Goal: Transaction & Acquisition: Purchase product/service

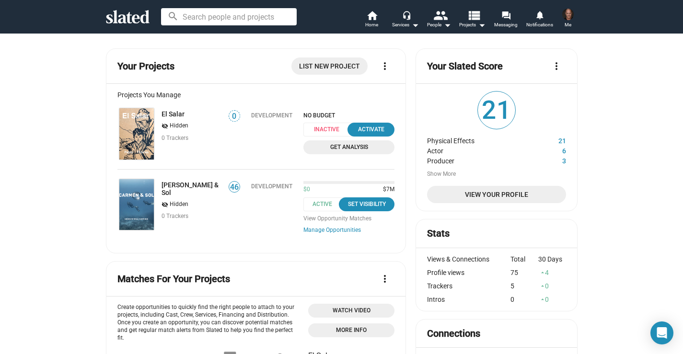
click at [357, 149] on span "Get Analysis" at bounding box center [349, 147] width 80 height 10
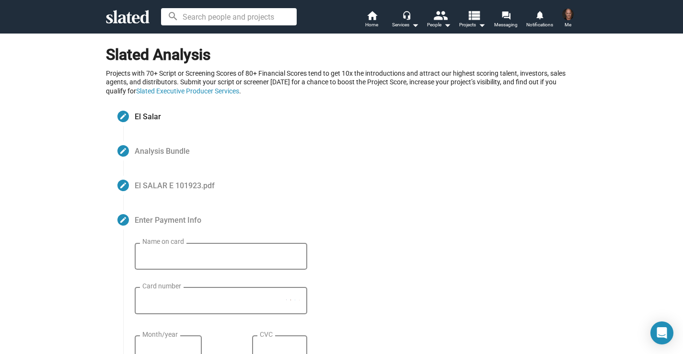
scroll to position [2, 0]
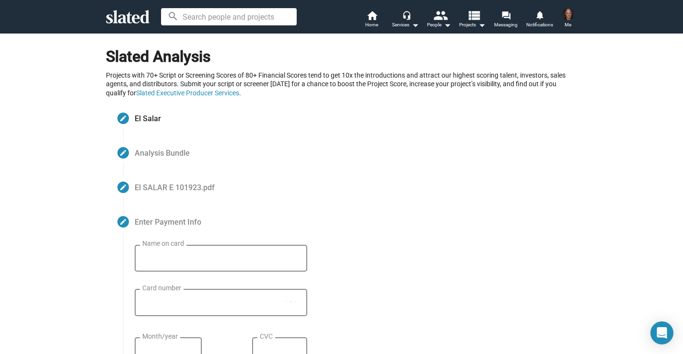
click at [170, 151] on span "Analysis Bundle" at bounding box center [162, 152] width 55 height 11
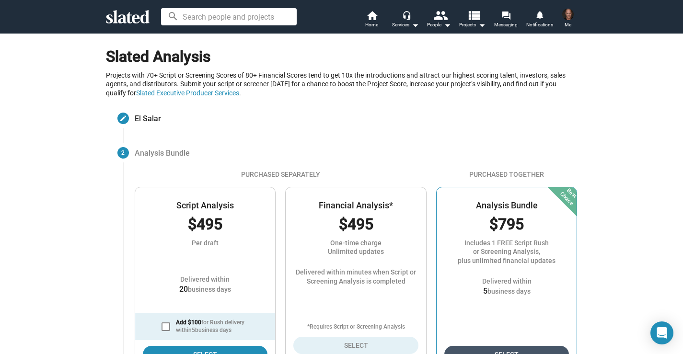
click at [533, 346] on span "Select" at bounding box center [507, 354] width 110 height 17
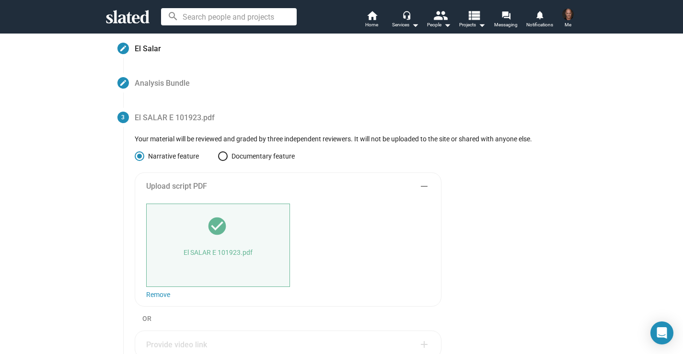
scroll to position [0, 0]
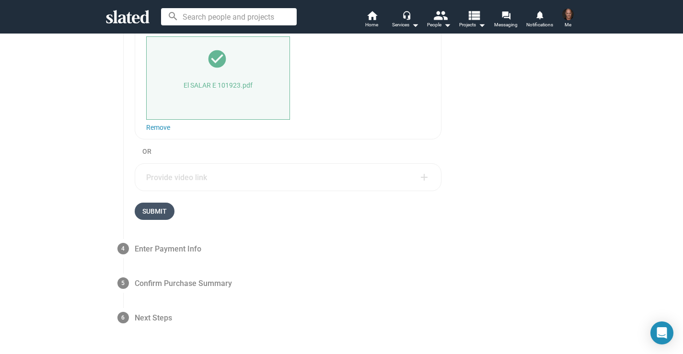
click at [152, 211] on span "Submit" at bounding box center [154, 211] width 24 height 17
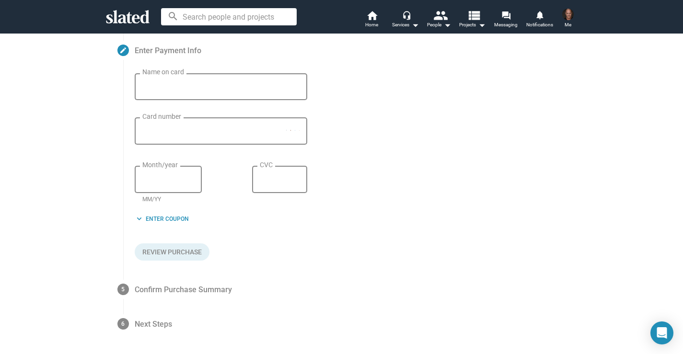
scroll to position [154, 0]
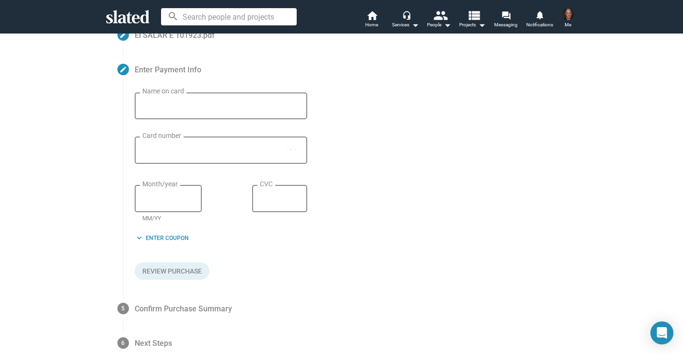
click at [144, 113] on div "Name on card" at bounding box center [220, 105] width 157 height 28
type input "p"
type input "[PERSON_NAME]"
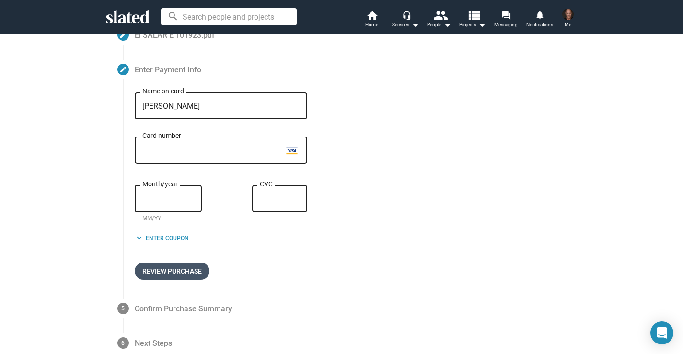
click at [171, 273] on span "Review Purchase" at bounding box center [171, 271] width 59 height 17
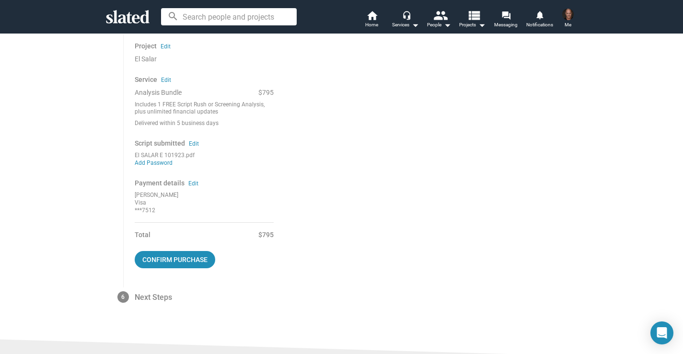
scroll to position [233, 0]
click at [181, 258] on span "Confirm purchase" at bounding box center [174, 260] width 65 height 17
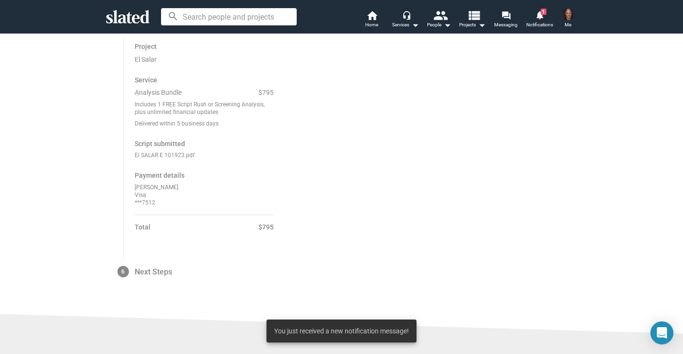
scroll to position [242, 0]
